Goal: Task Accomplishment & Management: Complete application form

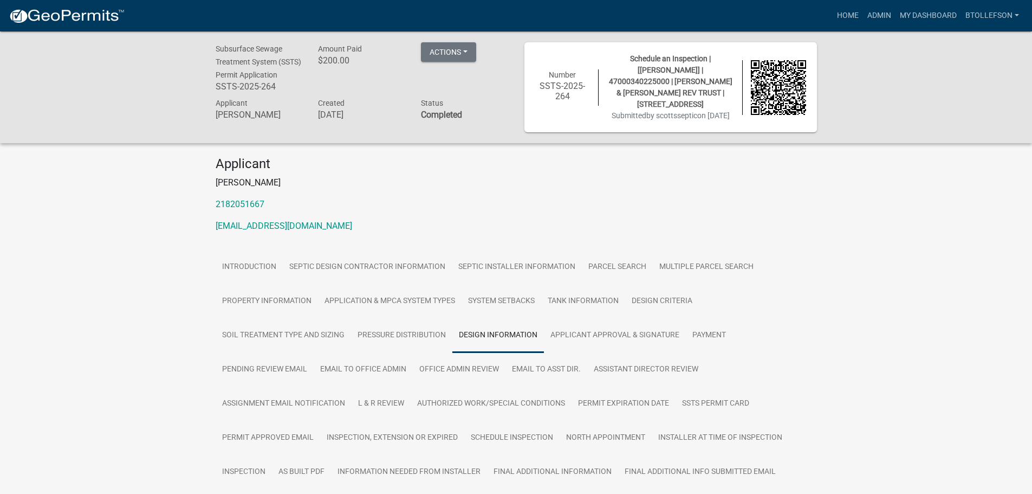
scroll to position [163, 0]
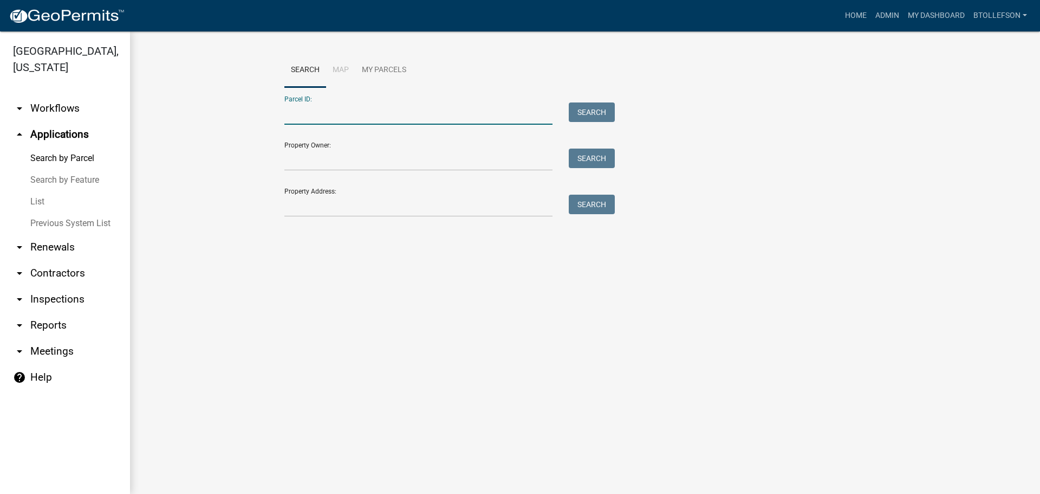
paste input "57000990452000"
type input "57000990452000"
click at [591, 110] on button "Search" at bounding box center [592, 112] width 46 height 20
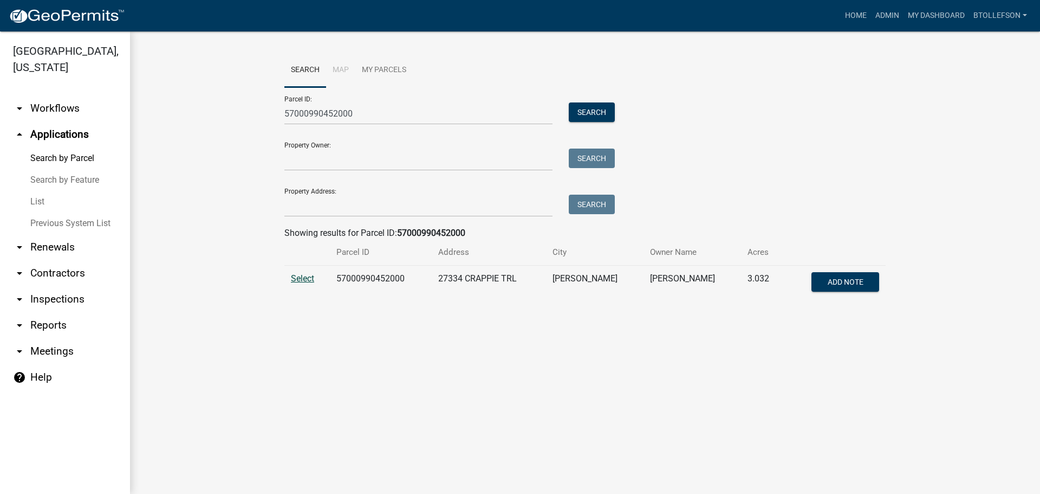
click at [306, 280] on span "Select" at bounding box center [302, 278] width 23 height 10
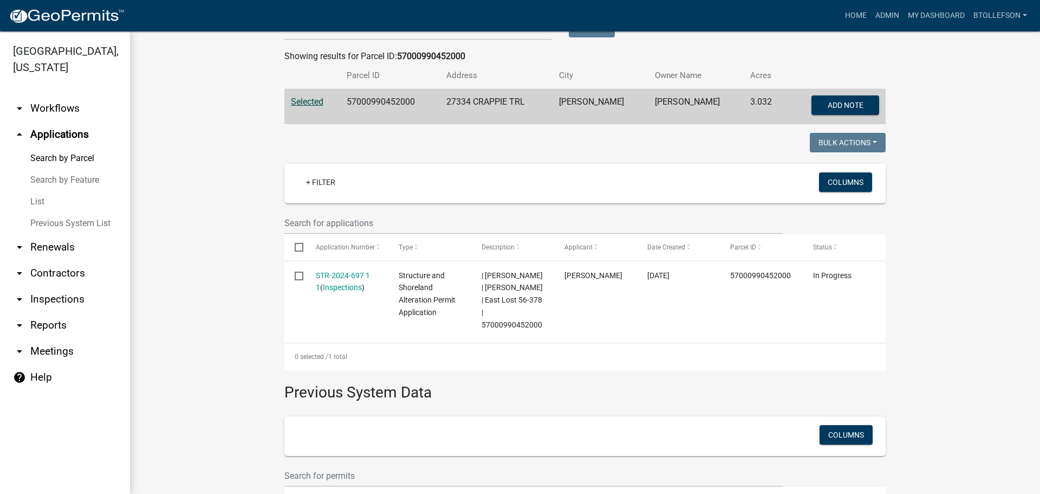
scroll to position [217, 0]
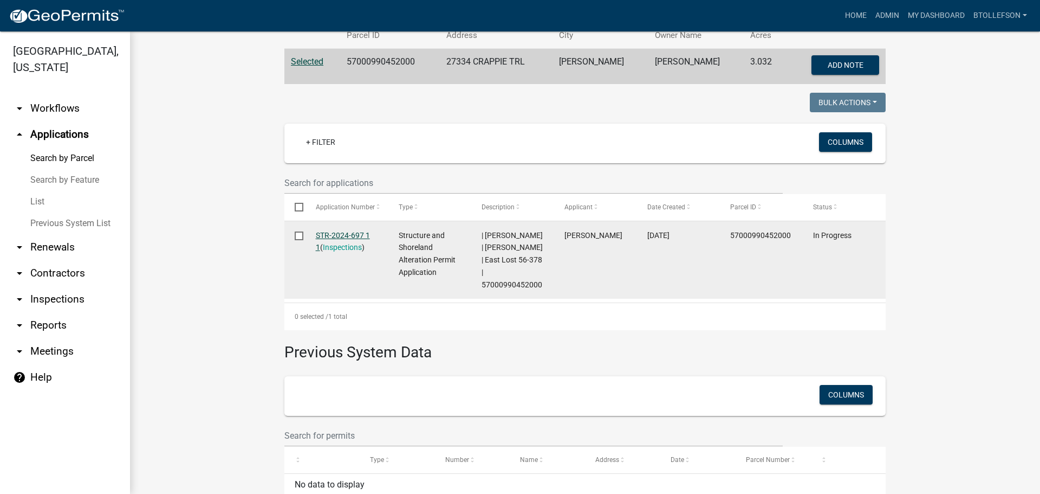
click at [323, 231] on link "STR-2024-697 1 1" at bounding box center [343, 241] width 54 height 21
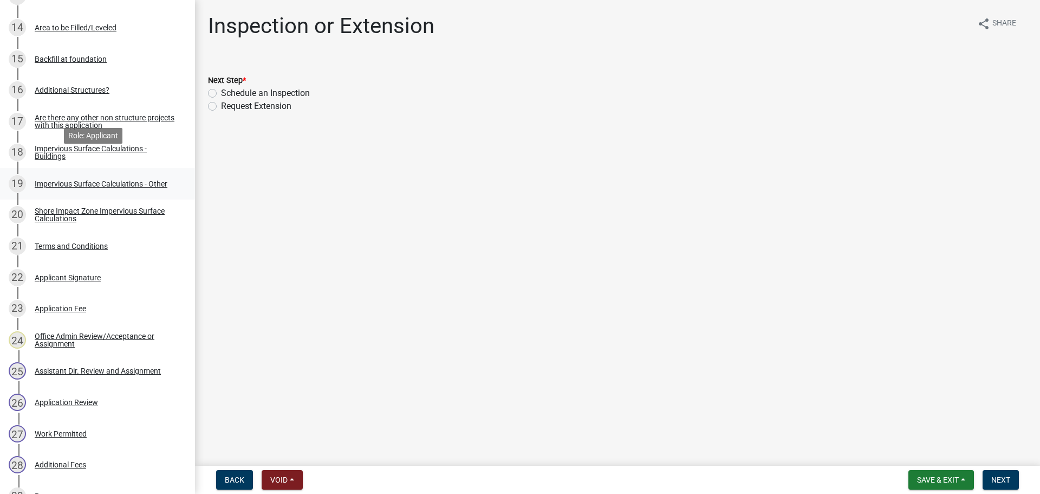
scroll to position [650, 0]
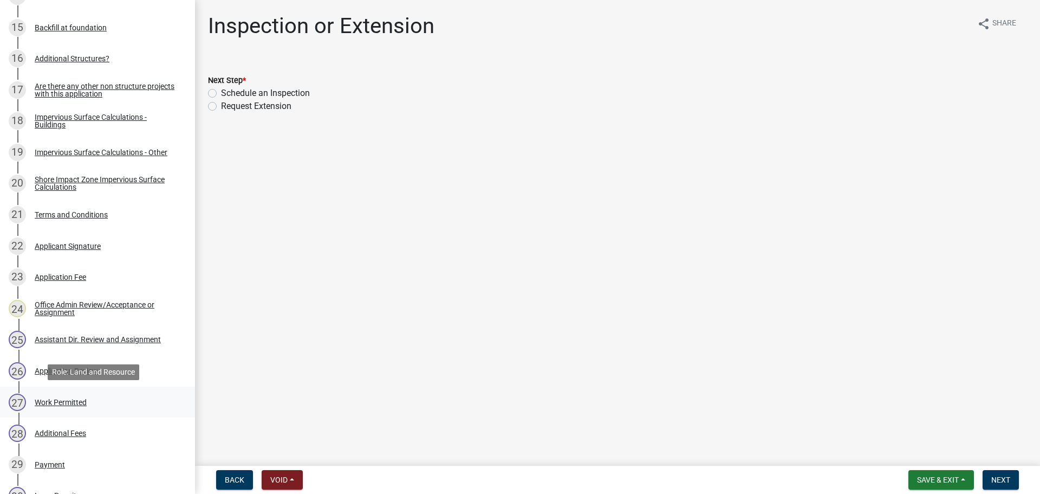
click at [63, 403] on div "Work Permitted" at bounding box center [61, 402] width 52 height 8
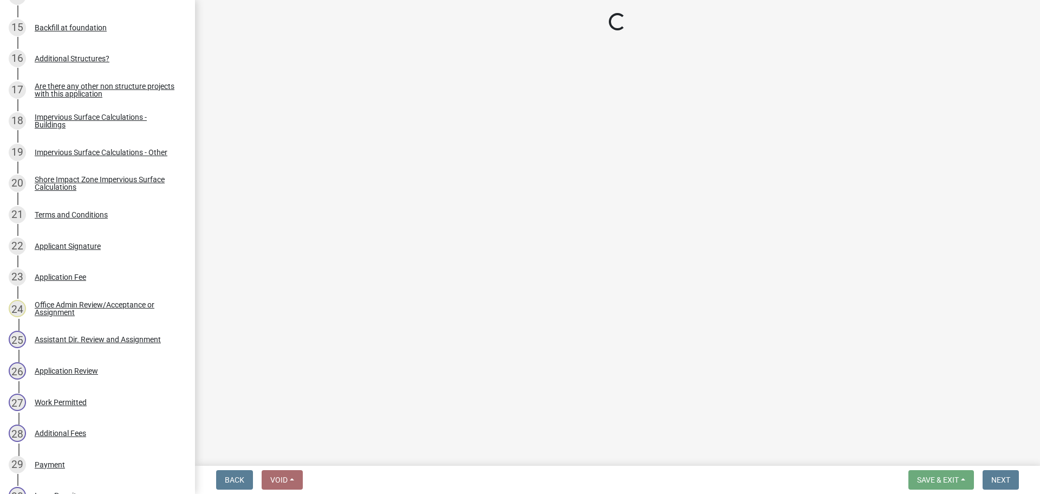
select select "55b171dc-ec57-498b-8d80-4b55e0b91b84"
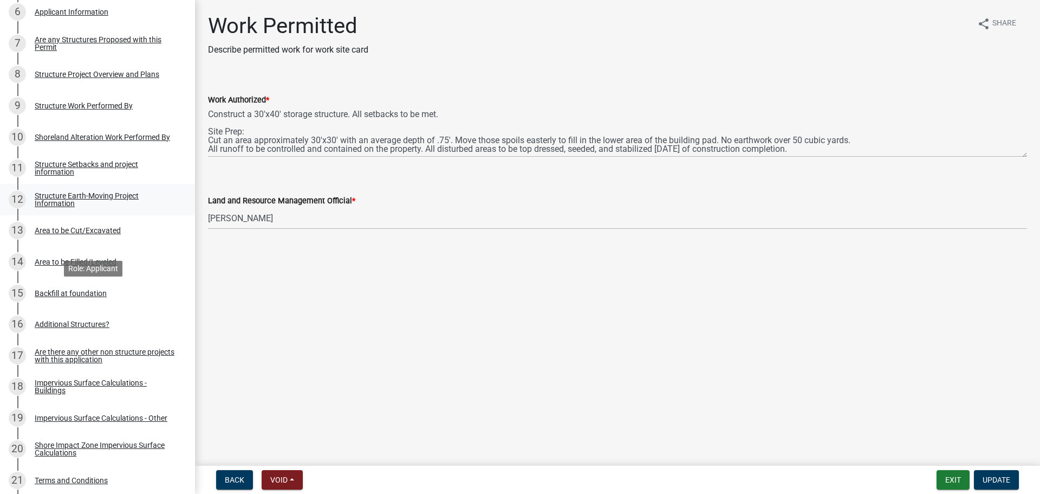
scroll to position [379, 0]
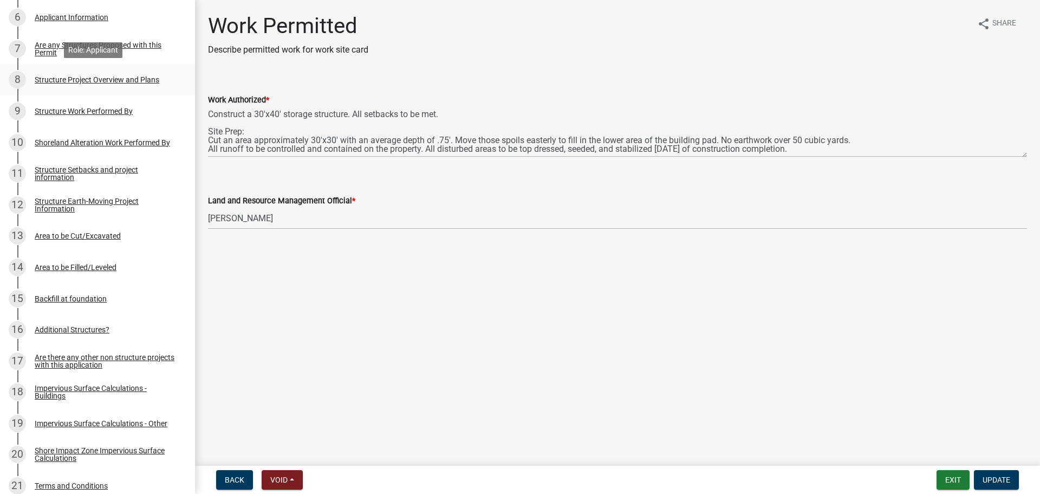
click at [75, 82] on div "Structure Project Overview and Plans" at bounding box center [97, 80] width 125 height 8
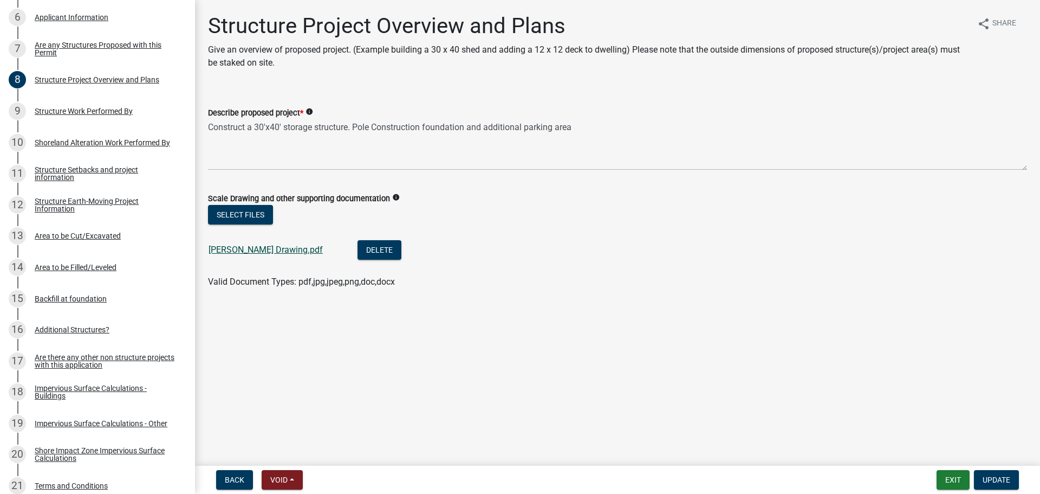
click at [279, 252] on link "[PERSON_NAME] Drawing.pdf" at bounding box center [266, 249] width 114 height 10
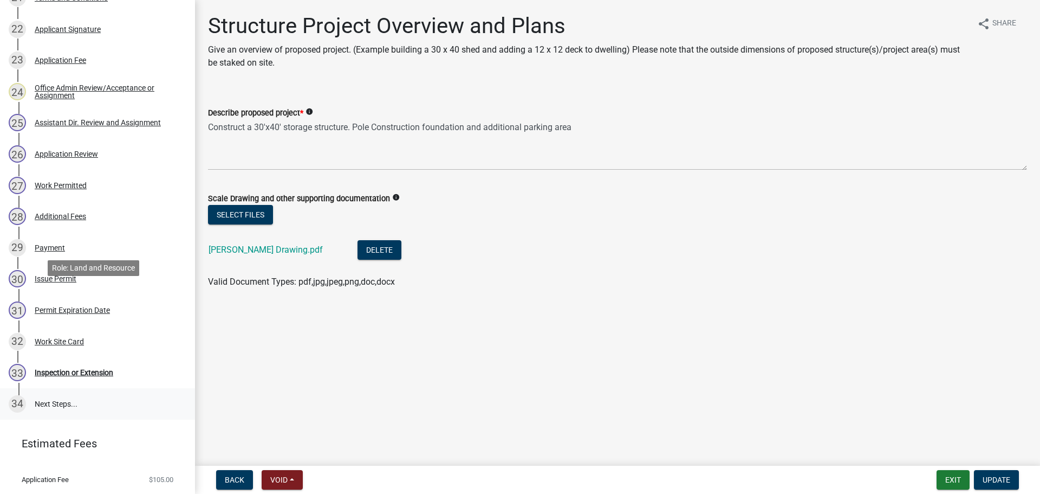
scroll to position [918, 0]
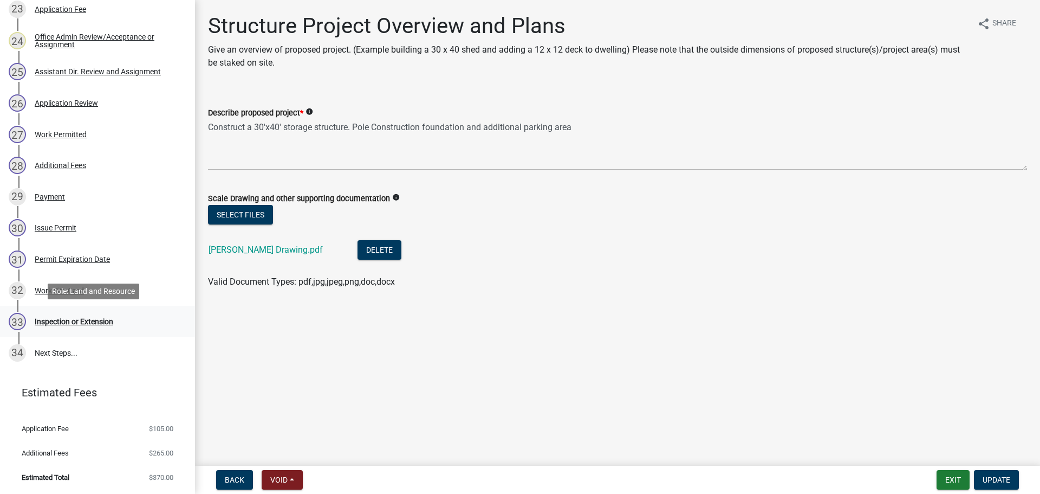
click at [86, 325] on div "Inspection or Extension" at bounding box center [74, 321] width 79 height 8
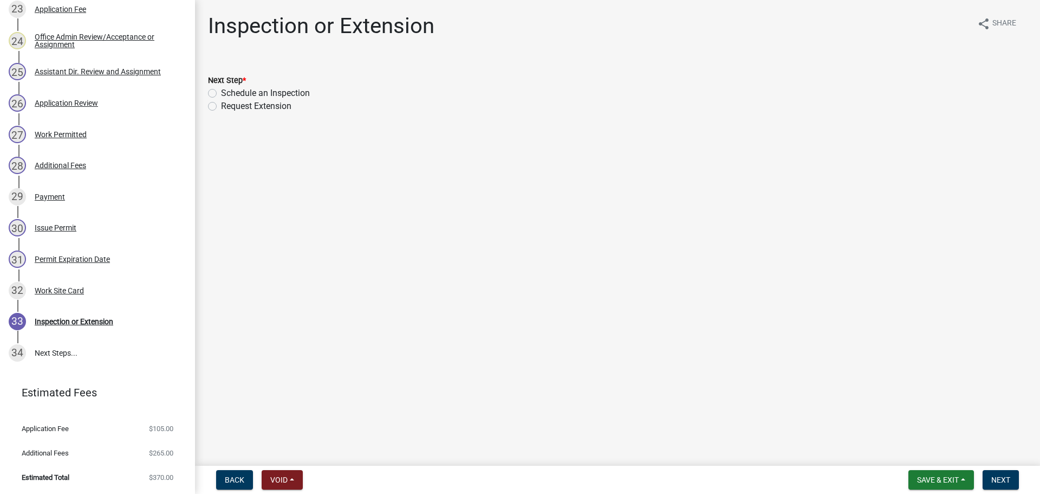
click at [221, 92] on label "Schedule an Inspection" at bounding box center [265, 93] width 89 height 13
click at [221, 92] on input "Schedule an Inspection" at bounding box center [224, 90] width 7 height 7
radio input "true"
click at [1002, 484] on button "Next" at bounding box center [1001, 480] width 36 height 20
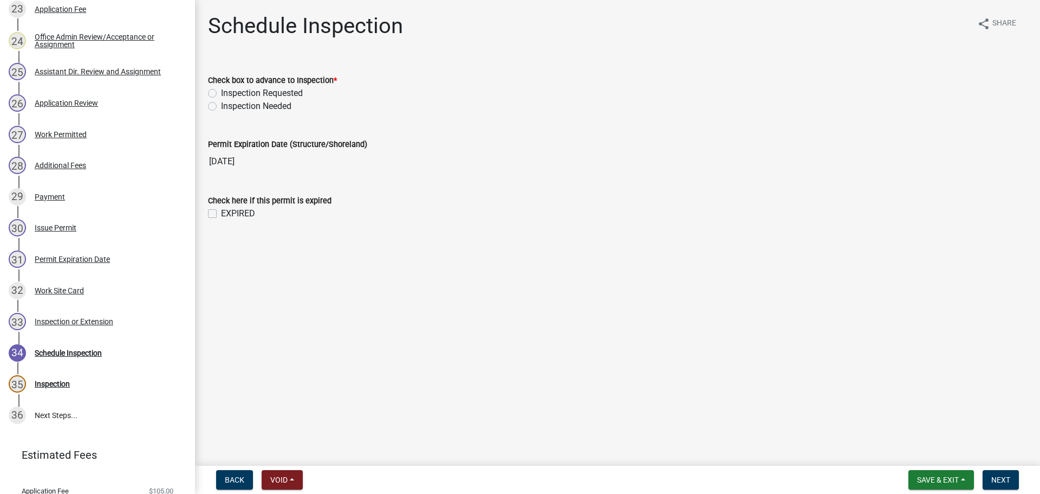
scroll to position [980, 0]
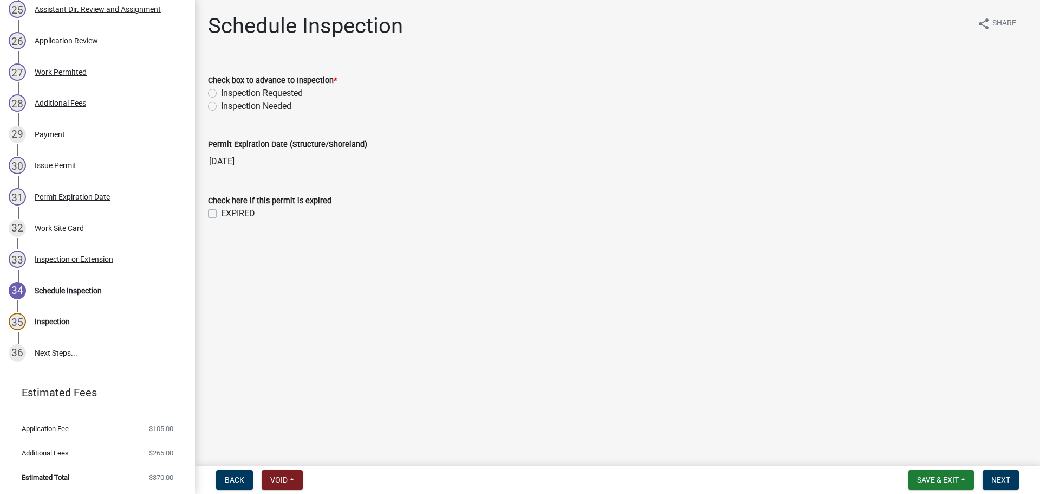
click at [221, 107] on label "Inspection Needed" at bounding box center [256, 106] width 70 height 13
click at [221, 107] on input "Inspection Needed" at bounding box center [224, 103] width 7 height 7
radio input "true"
click at [221, 211] on label "EXPIRED" at bounding box center [238, 213] width 34 height 13
click at [221, 211] on input "EXPIRED" at bounding box center [224, 210] width 7 height 7
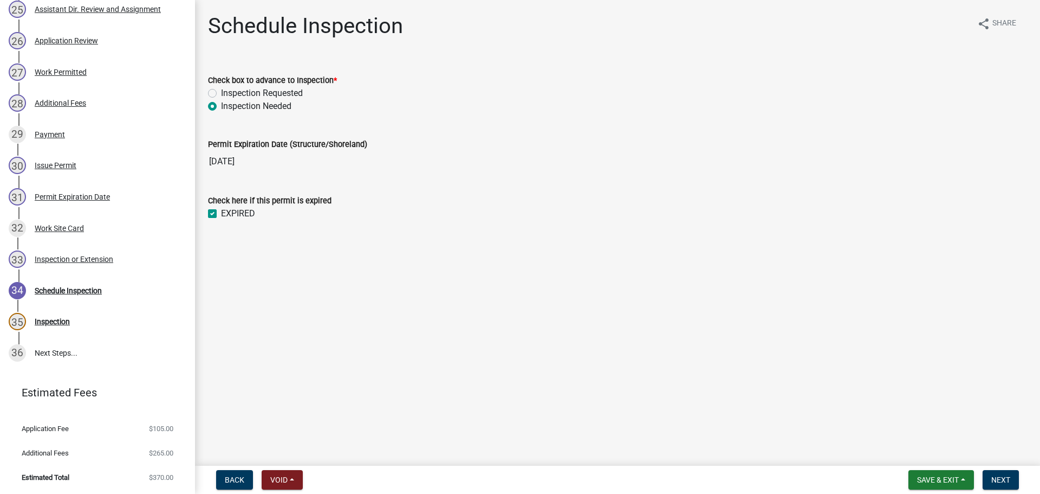
checkbox input "true"
click at [1002, 481] on span "Next" at bounding box center [1001, 479] width 19 height 9
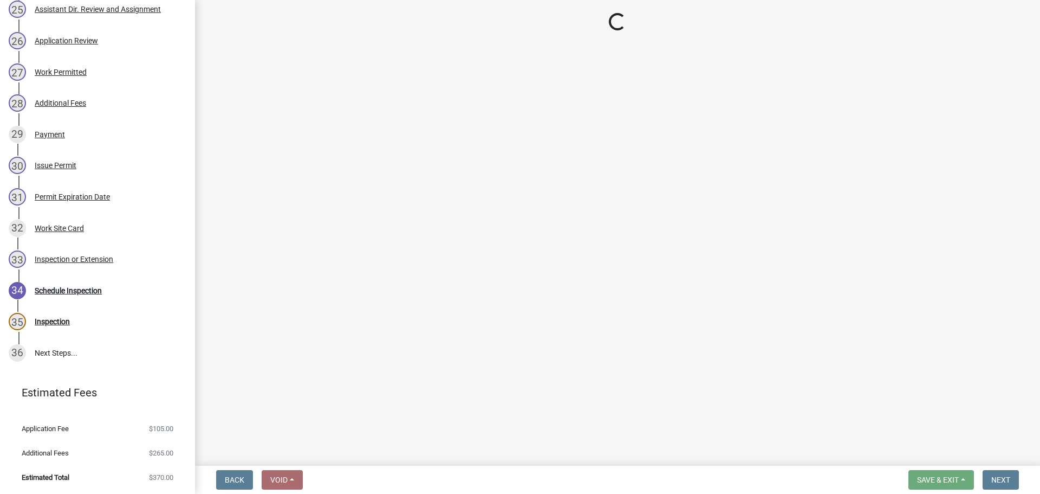
select select "710d5f49-2663-4e73-9718-d0c4e189f5ed"
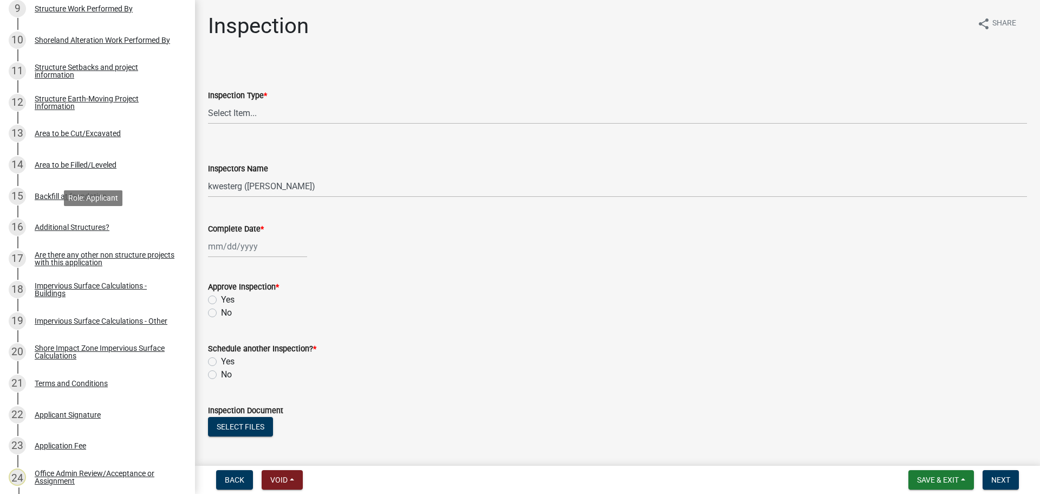
scroll to position [0, 0]
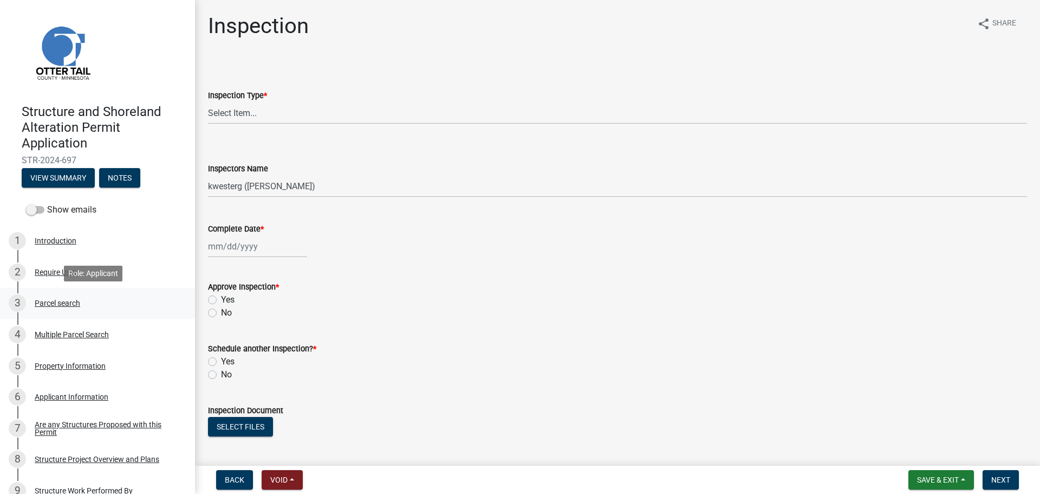
click at [68, 299] on div "Parcel search" at bounding box center [58, 303] width 46 height 8
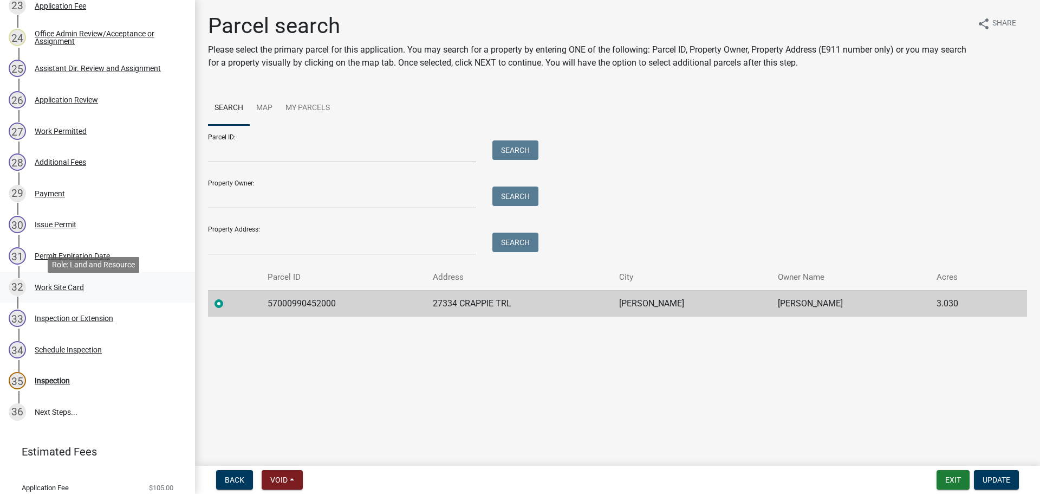
scroll to position [980, 0]
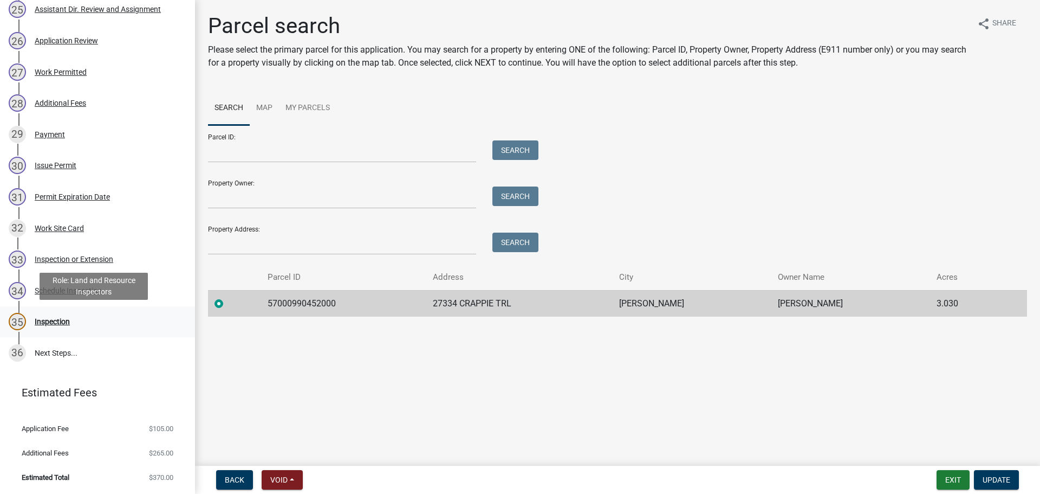
click at [59, 315] on div "35 Inspection" at bounding box center [93, 321] width 169 height 17
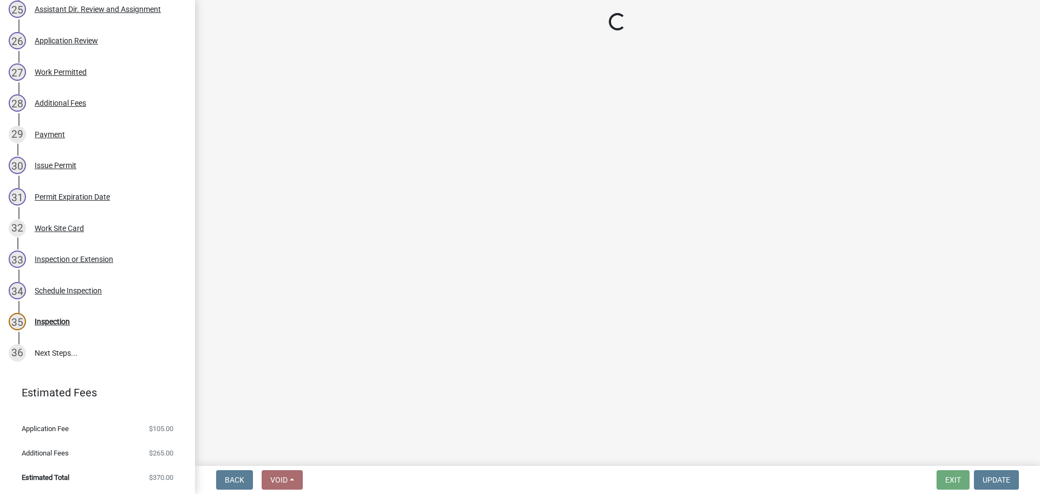
select select "710d5f49-2663-4e73-9718-d0c4e189f5ed"
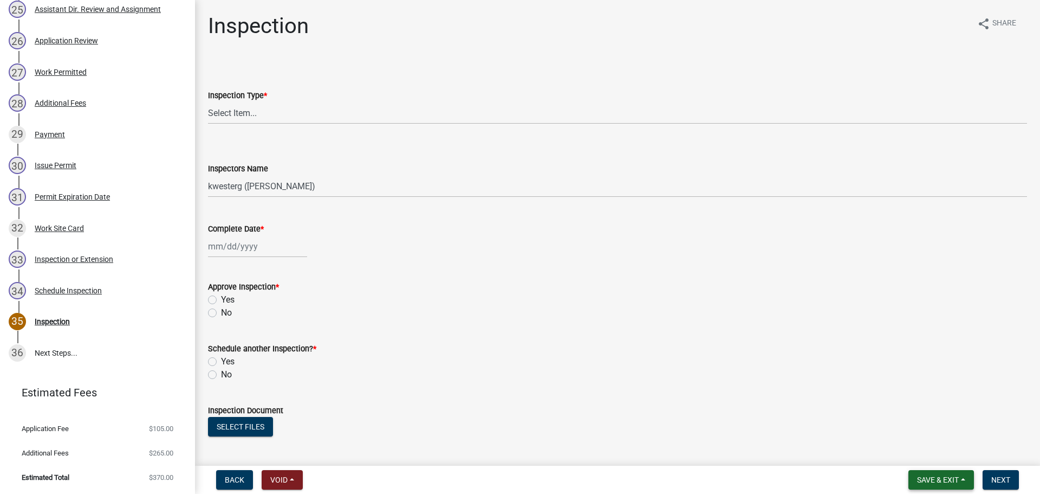
click at [960, 486] on button "Save & Exit" at bounding box center [942, 480] width 66 height 20
click at [945, 460] on button "Save & Exit" at bounding box center [930, 451] width 87 height 26
